Goal: Navigation & Orientation: Go to known website

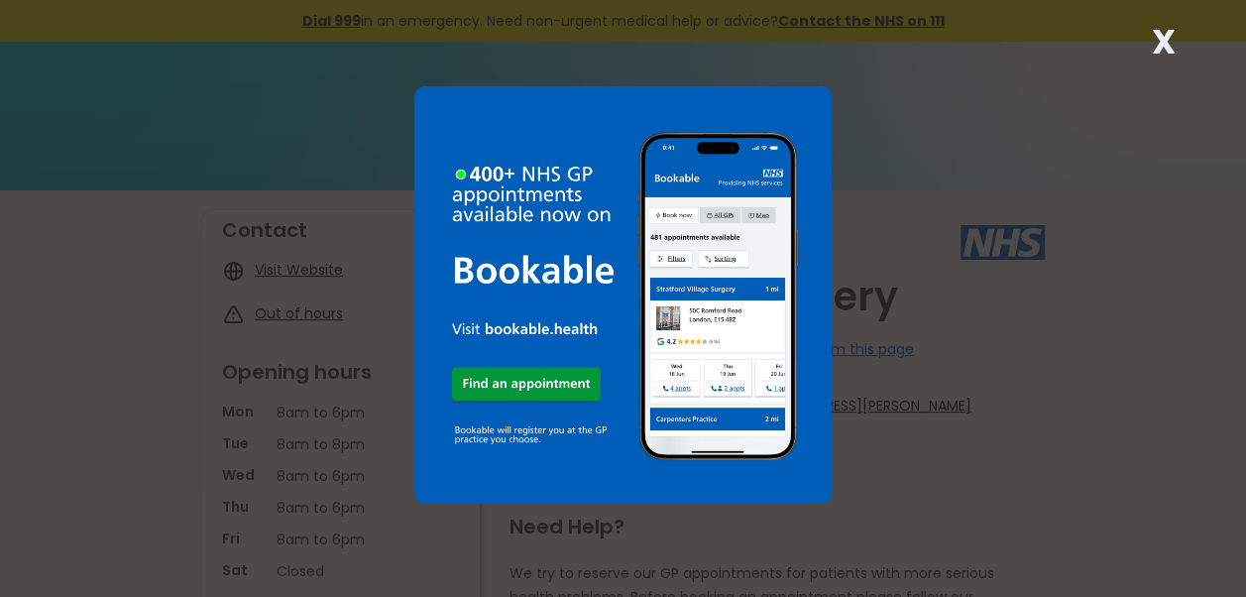
click at [1164, 36] on strong "X" at bounding box center [1163, 42] width 24 height 48
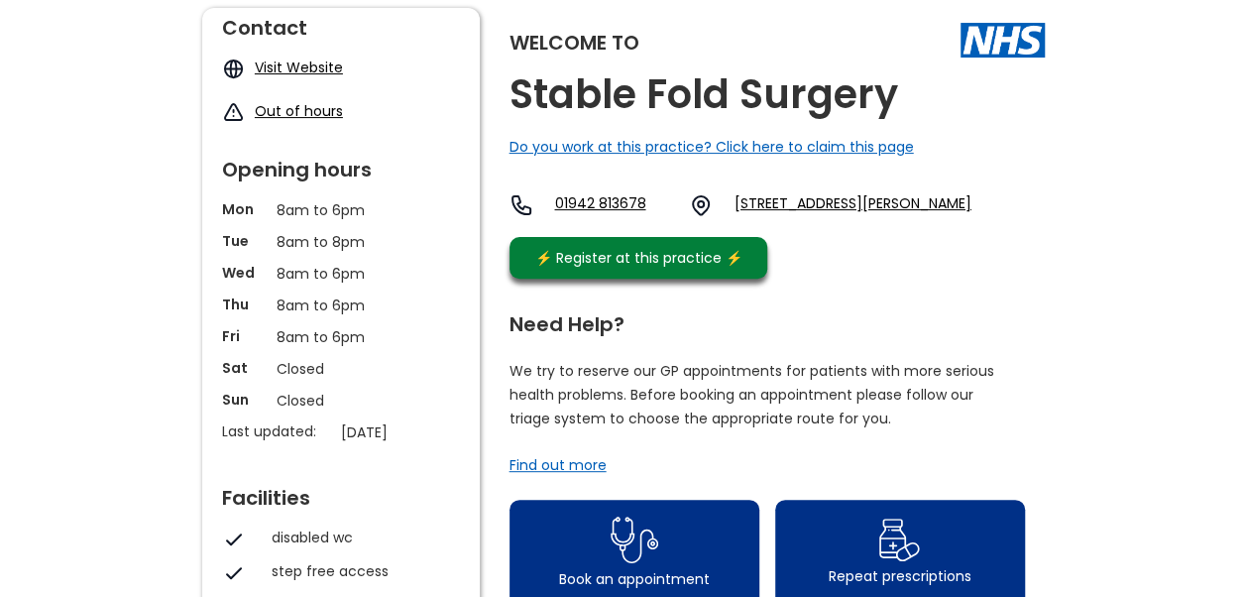
scroll to position [99, 0]
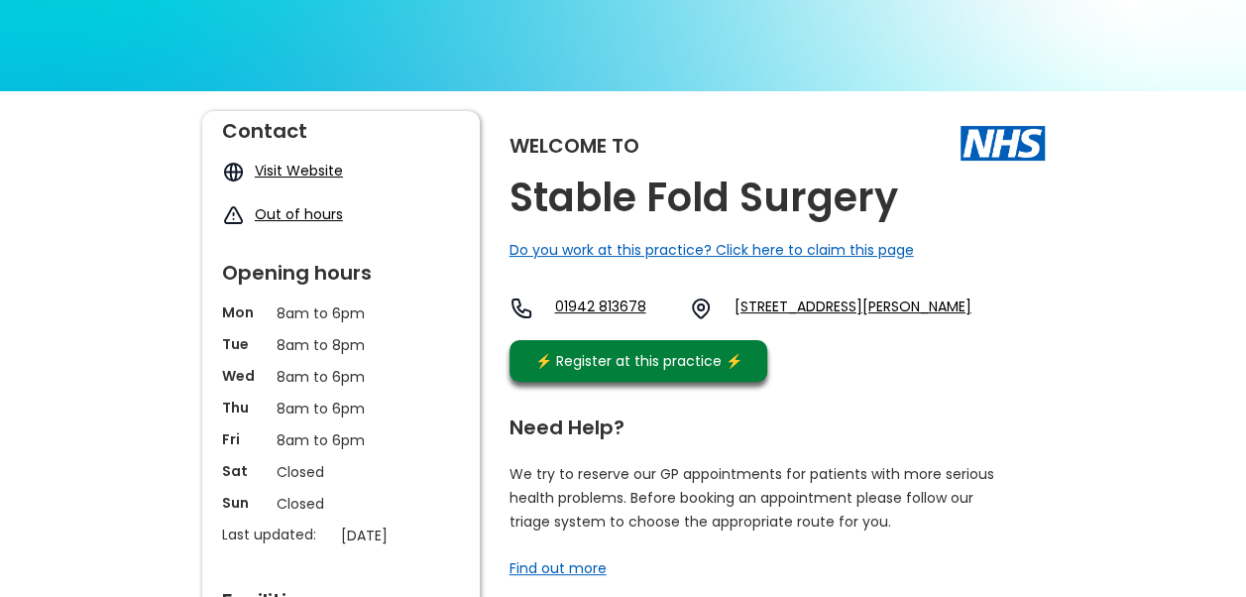
click at [313, 167] on link "Visit Website" at bounding box center [299, 171] width 88 height 20
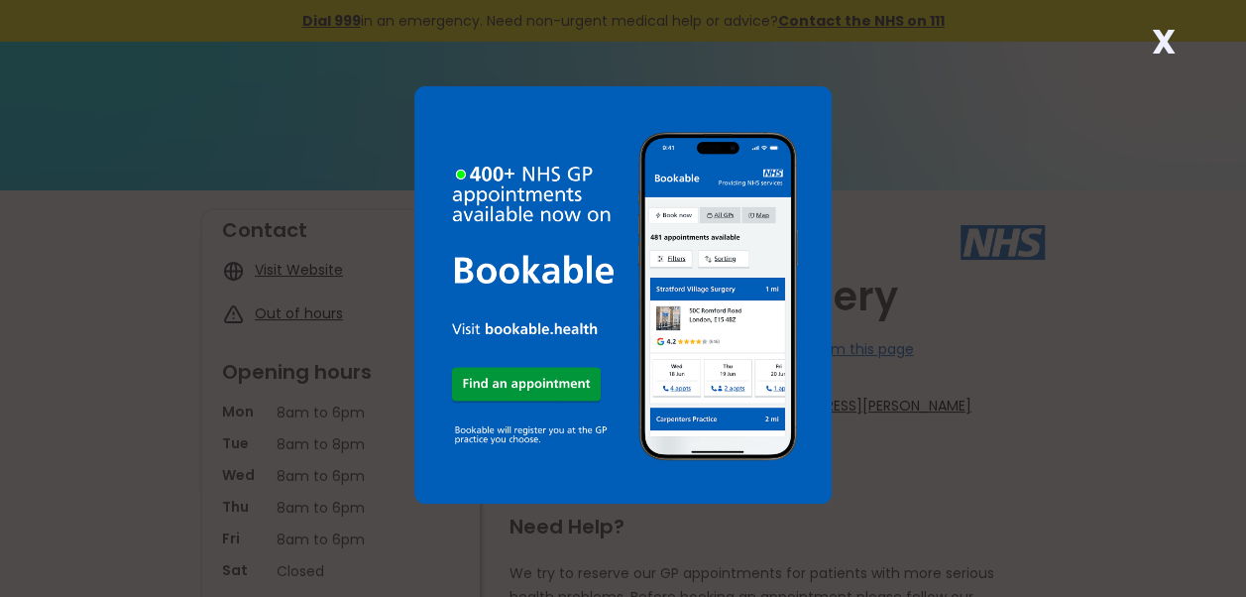
click at [1166, 36] on strong "X" at bounding box center [1163, 42] width 24 height 48
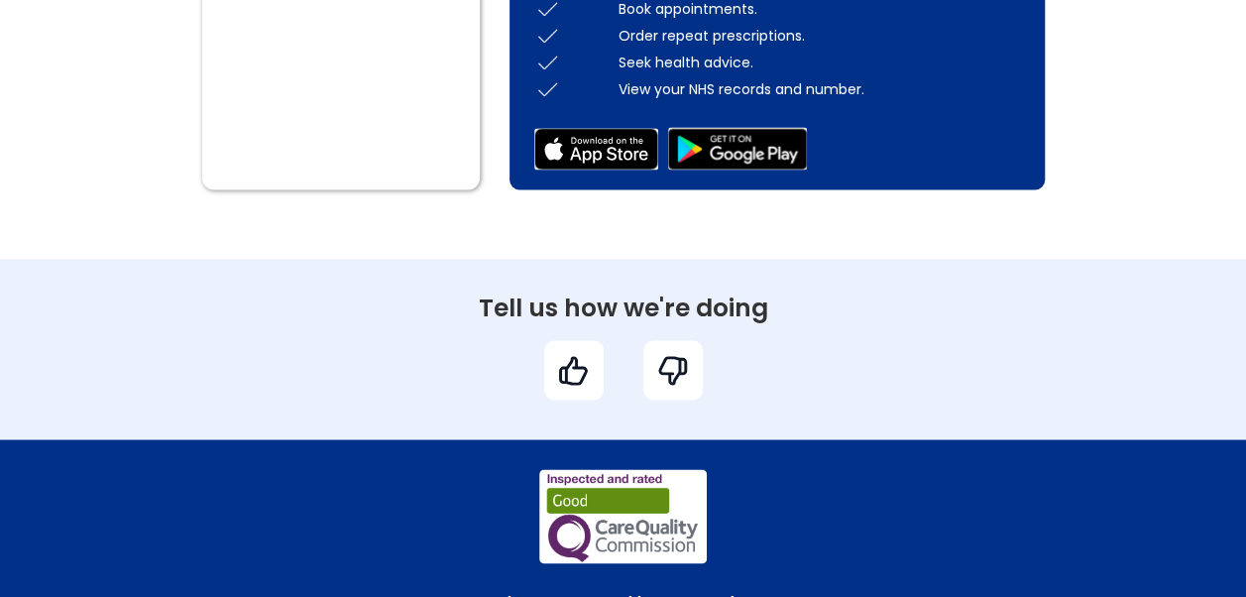
scroll to position [1486, 0]
